Goal: Task Accomplishment & Management: Complete application form

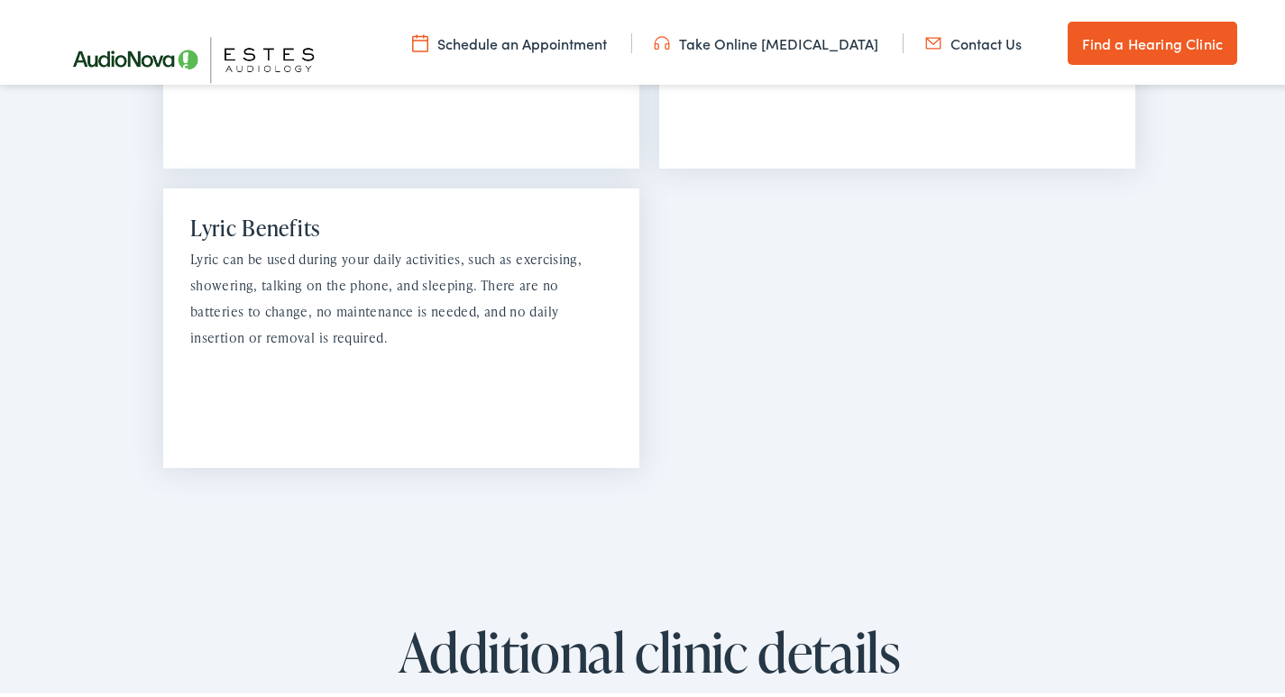
scroll to position [3006, 0]
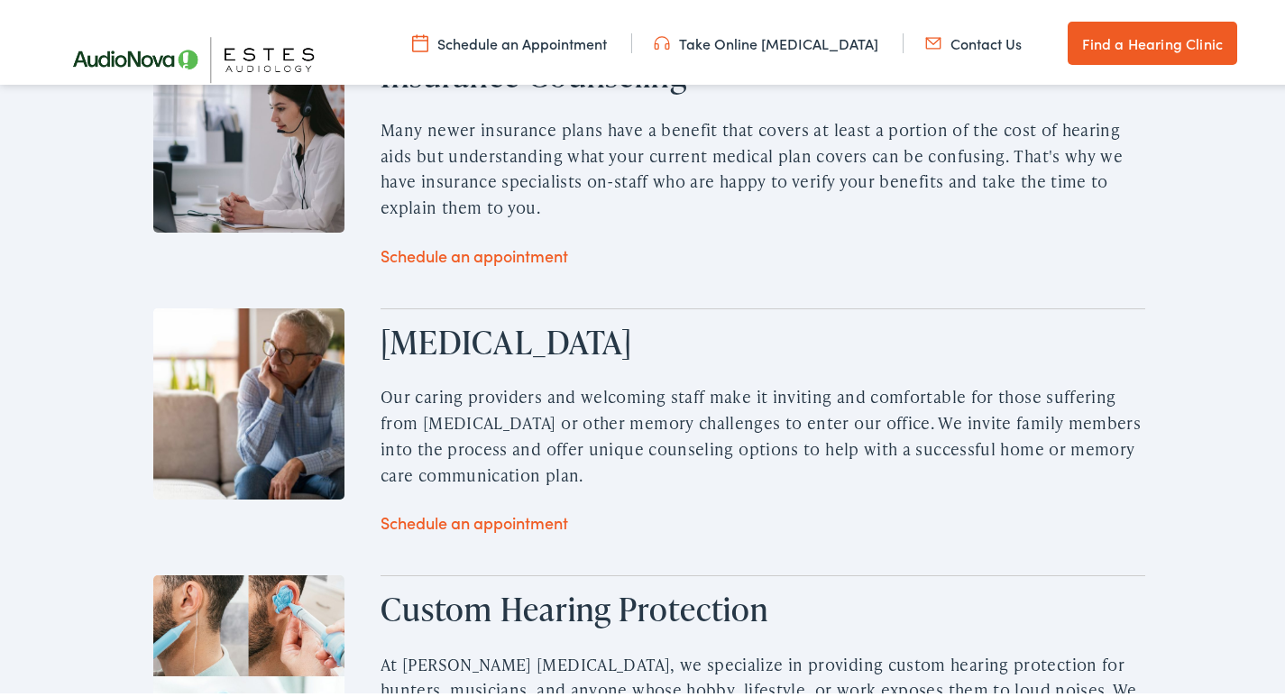
click at [959, 38] on link "Contact Us" at bounding box center [973, 40] width 96 height 20
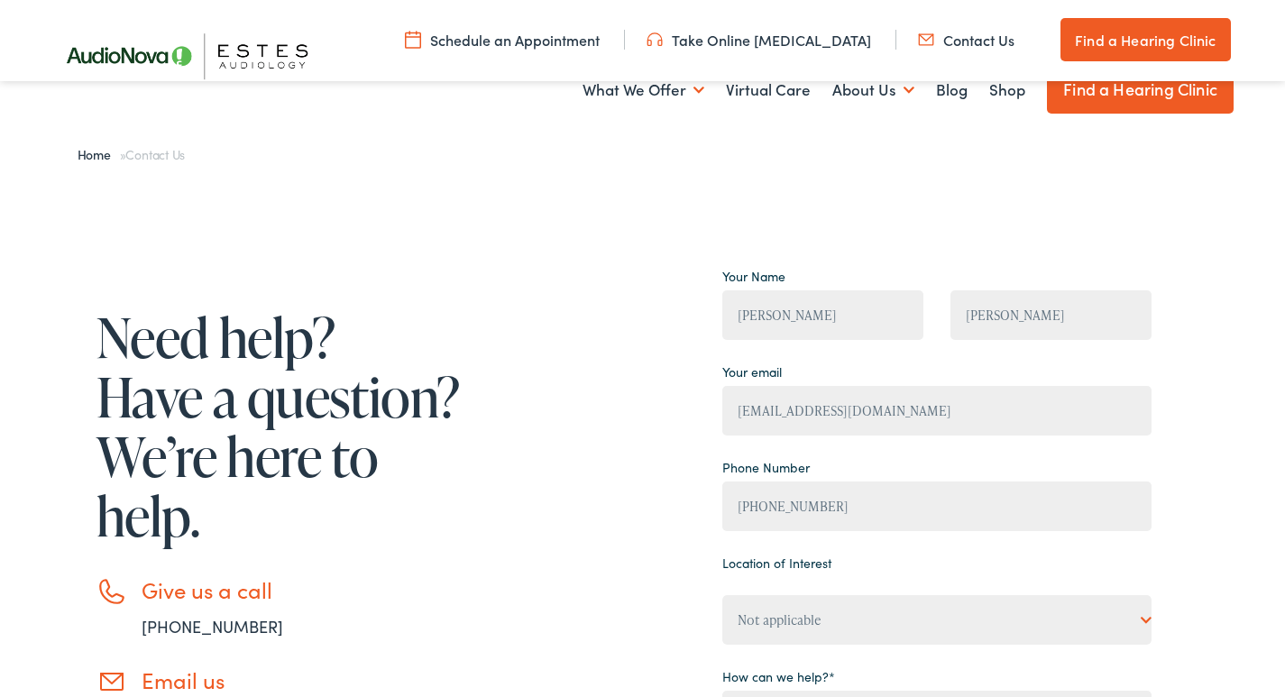
scroll to position [361, 0]
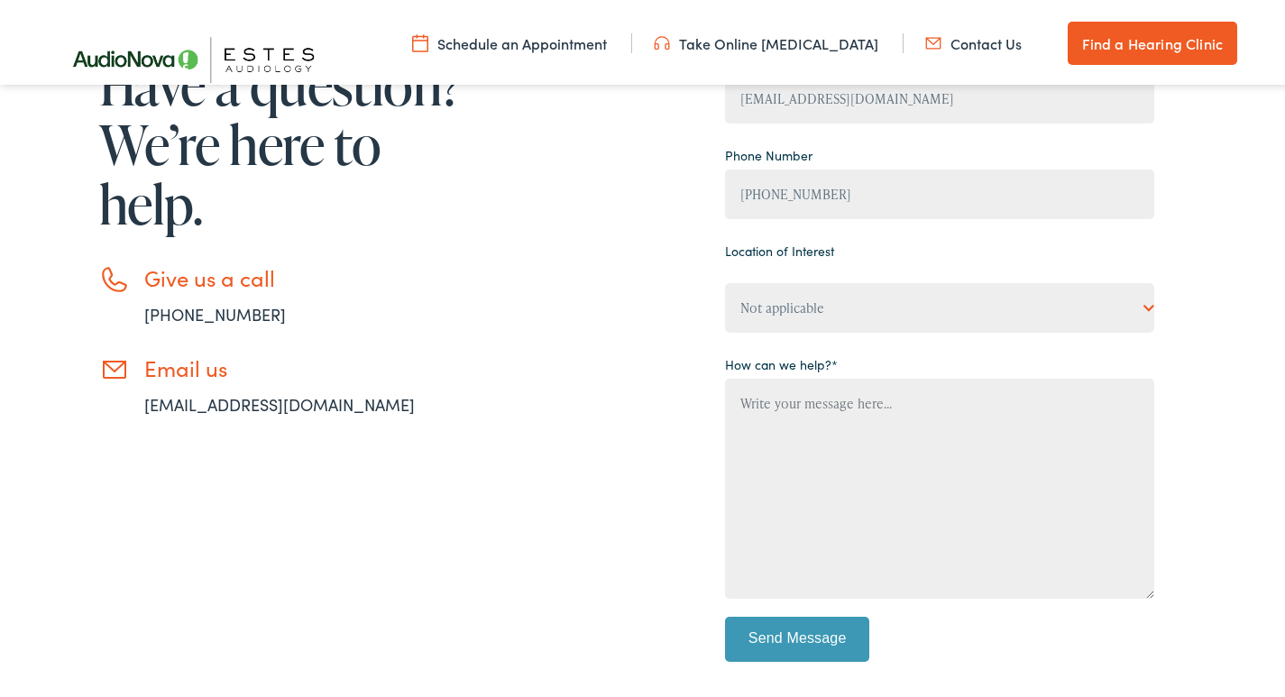
drag, startPoint x: 0, startPoint y: 0, endPoint x: 812, endPoint y: 326, distance: 874.5
click at [812, 328] on div "Your Name [PERSON_NAME] [PERSON_NAME] Your email [EMAIL_ADDRESS][DOMAIN_NAME] P…" at bounding box center [939, 309] width 429 height 725
drag, startPoint x: 813, startPoint y: 308, endPoint x: 822, endPoint y: 325, distance: 19.4
click at [813, 312] on select "Not applicable [PERSON_NAME] [MEDICAL_DATA], [PERSON_NAME] [MEDICAL_DATA], Bato…" at bounding box center [939, 305] width 429 height 50
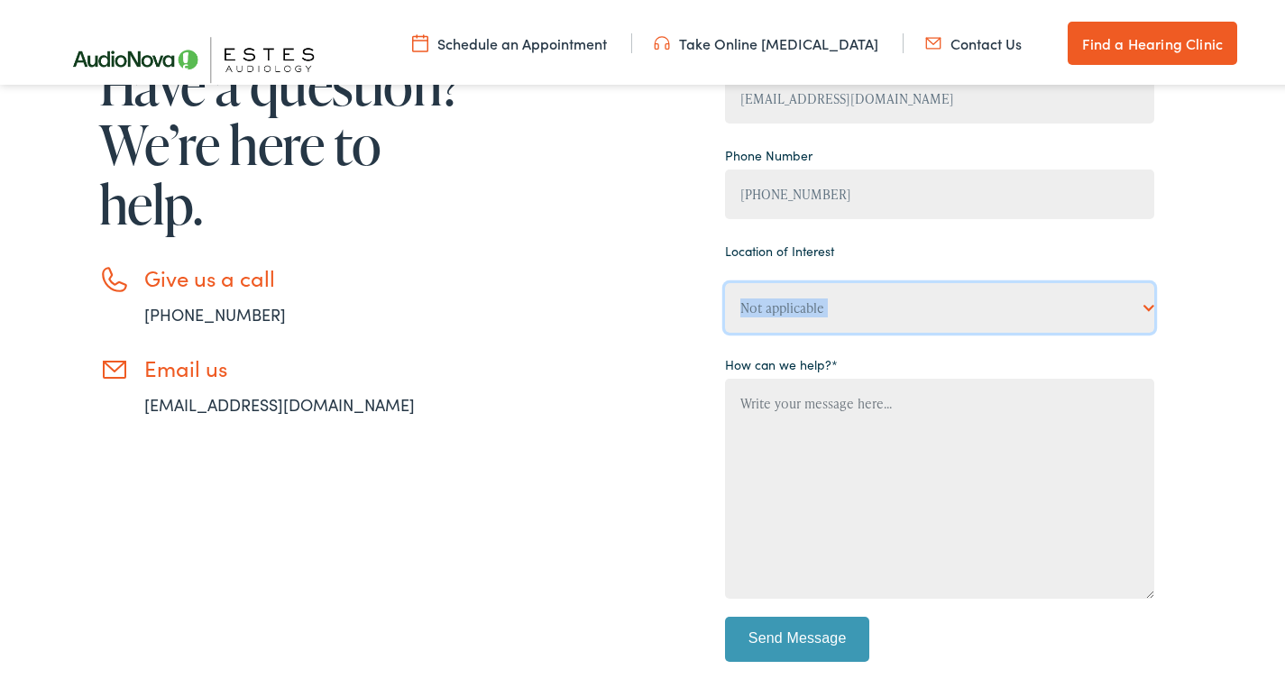
select select "[PERSON_NAME] [MEDICAL_DATA], [GEOGRAPHIC_DATA]"
click at [725, 280] on select "Not applicable [PERSON_NAME] [MEDICAL_DATA], [PERSON_NAME] [MEDICAL_DATA], Bato…" at bounding box center [939, 305] width 429 height 50
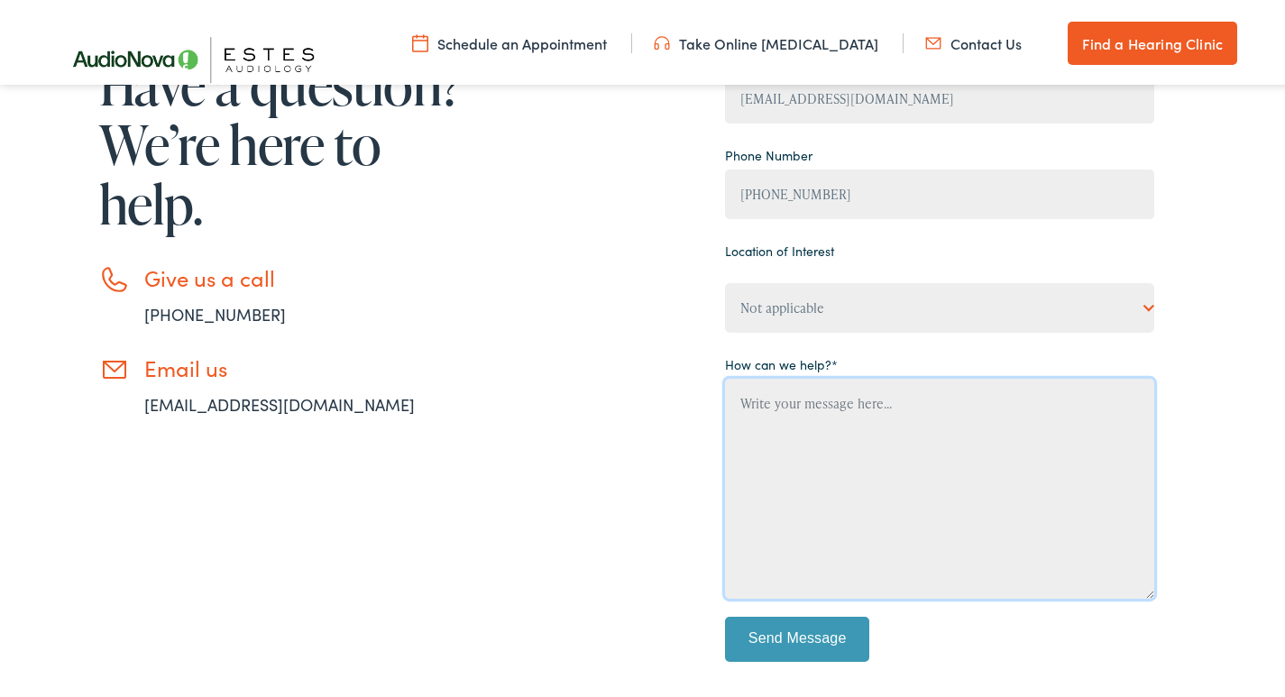
click at [732, 449] on textarea "Contact form" at bounding box center [939, 485] width 429 height 220
paste textarea "Recently I was in the neighborhood and I thought I would reach out to offer a p…"
type textarea "Recently I was in the neighborhood and I thought I would reach out to offer a p…"
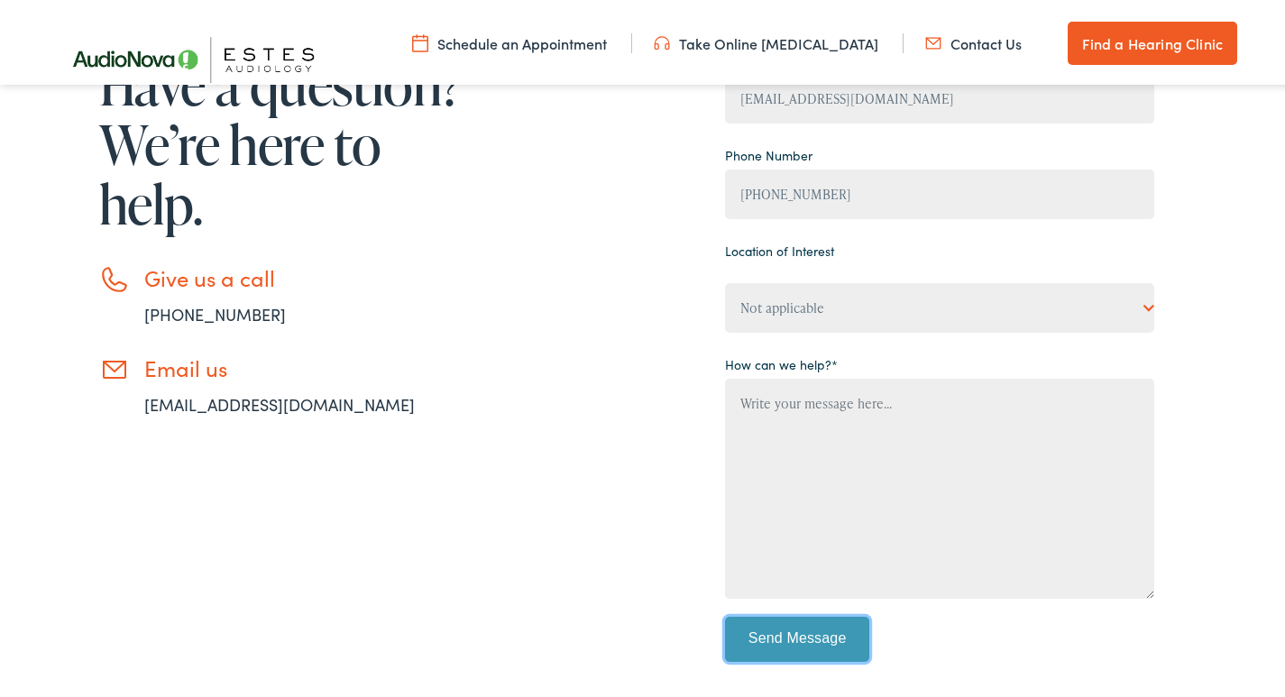
click at [780, 636] on input "Send Message" at bounding box center [797, 635] width 144 height 45
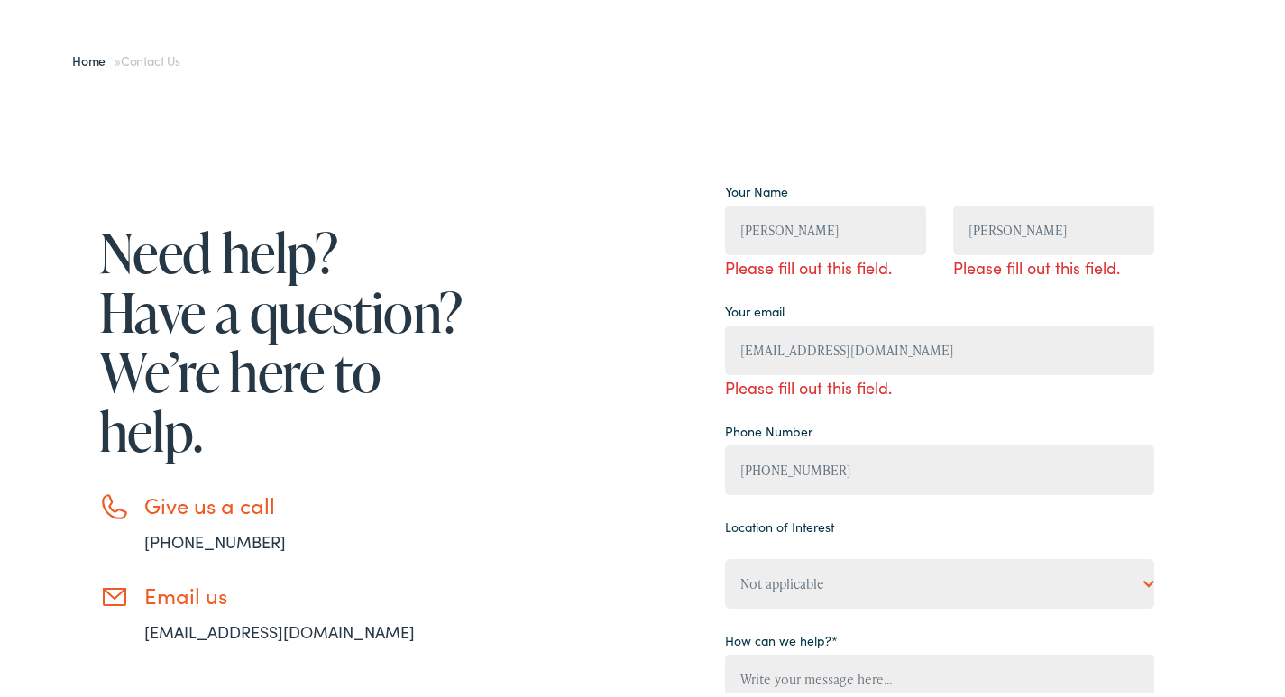
scroll to position [241, 0]
